Goal: Contribute content

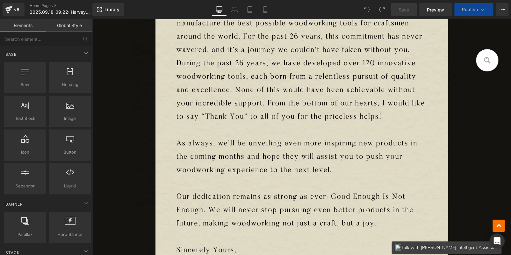
scroll to position [509, 0]
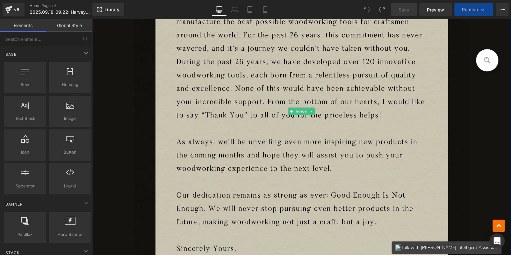
click at [240, 128] on img at bounding box center [301, 111] width 335 height 568
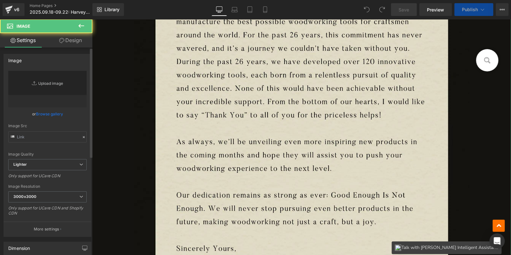
click at [0, 0] on icon "Replace Image" at bounding box center [0, 0] width 0 height 0
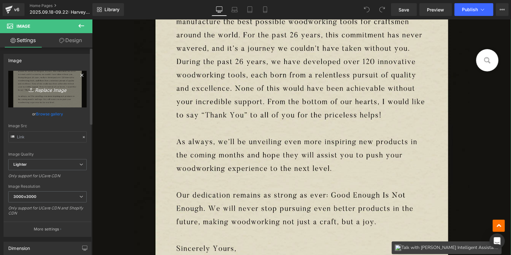
type input "C:\fakepath\edm_02.png"
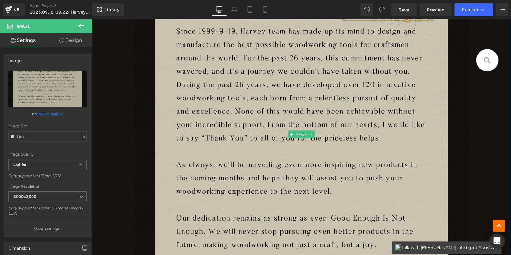
scroll to position [413, 0]
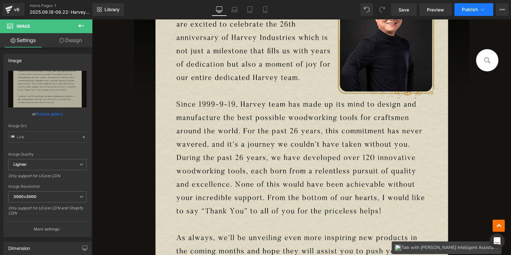
click at [469, 10] on span "Publish" at bounding box center [469, 9] width 16 height 5
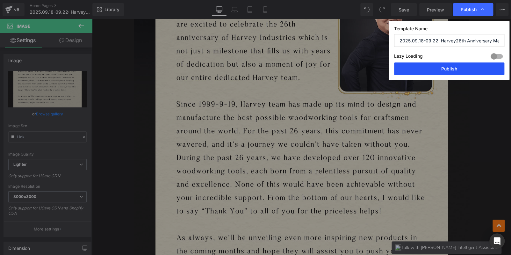
drag, startPoint x: 364, startPoint y: 50, endPoint x: 455, endPoint y: 69, distance: 93.6
click at [455, 69] on button "Publish" at bounding box center [449, 68] width 110 height 13
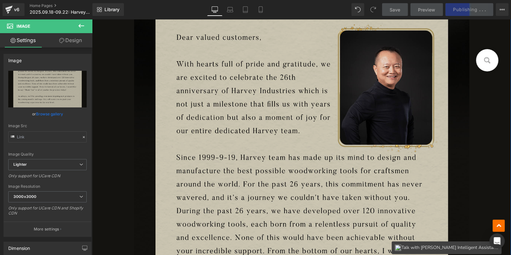
scroll to position [350, 0]
